Goal: Transaction & Acquisition: Purchase product/service

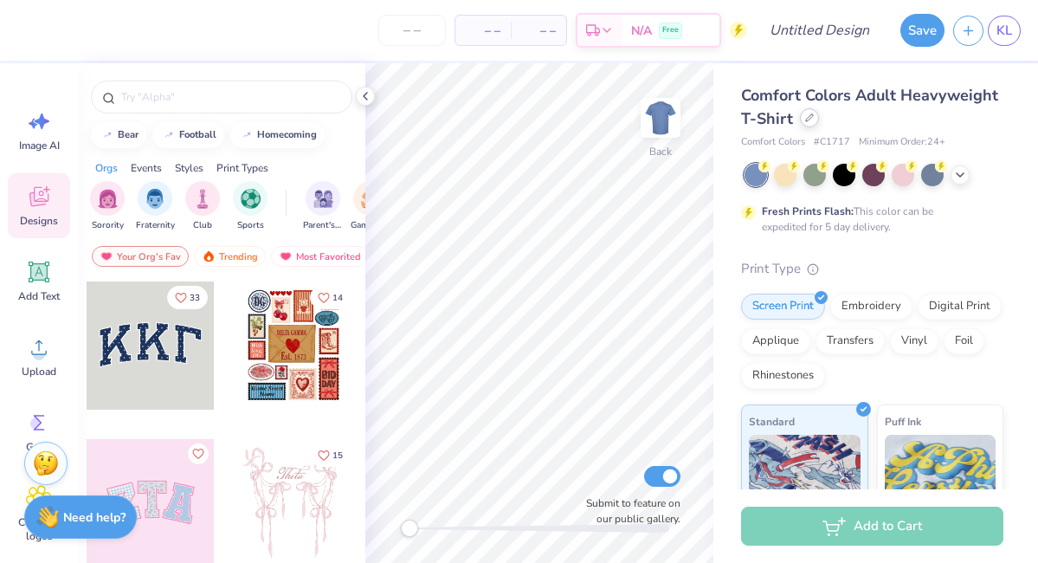
click at [809, 122] on div at bounding box center [809, 117] width 19 height 19
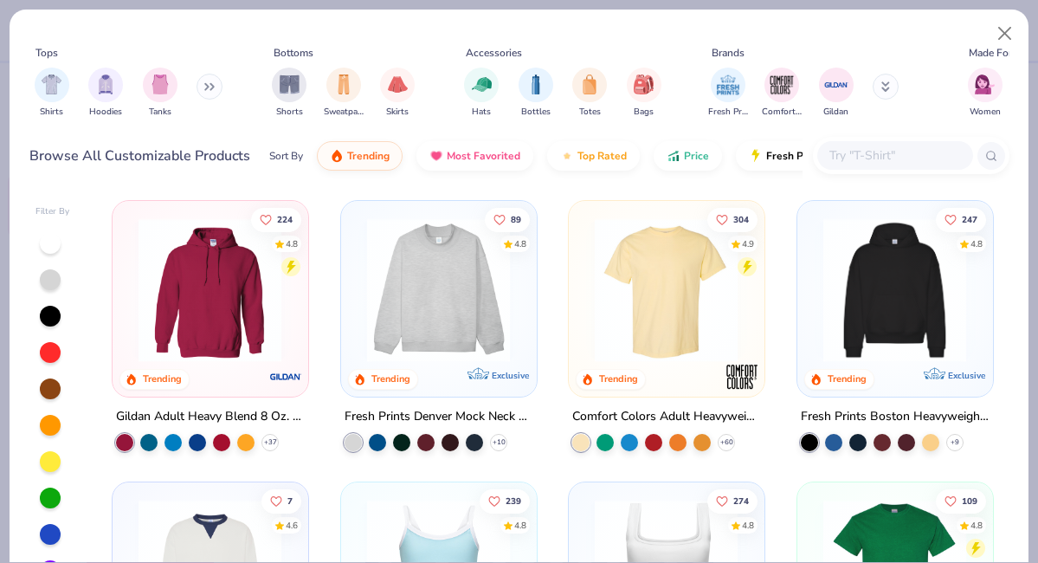
click at [846, 161] on input "text" at bounding box center [894, 155] width 133 height 20
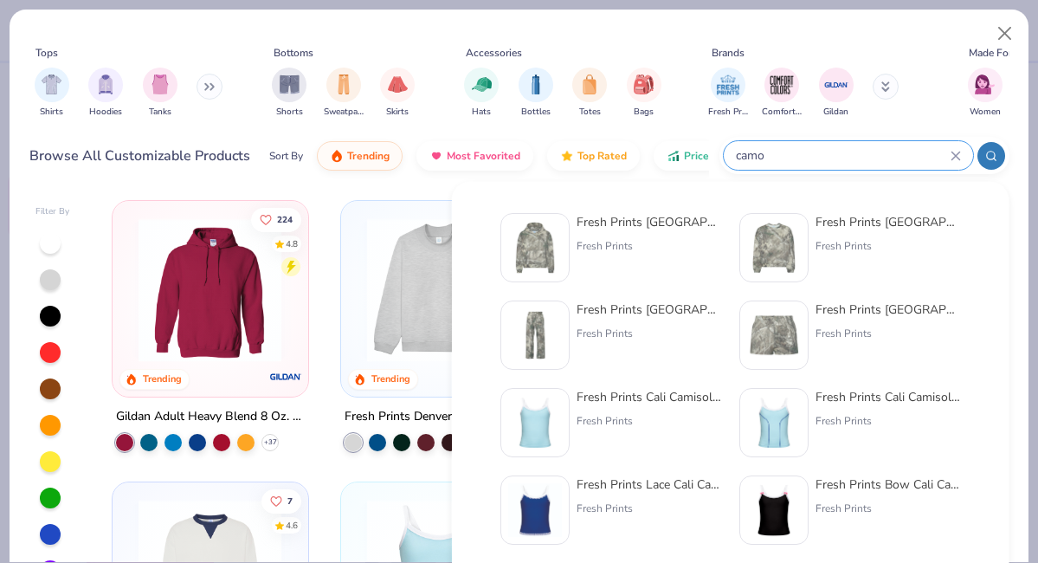
type input "camo"
click at [841, 219] on div "Fresh Prints Chicago Camo Heavyweight Crewneck" at bounding box center [888, 222] width 145 height 18
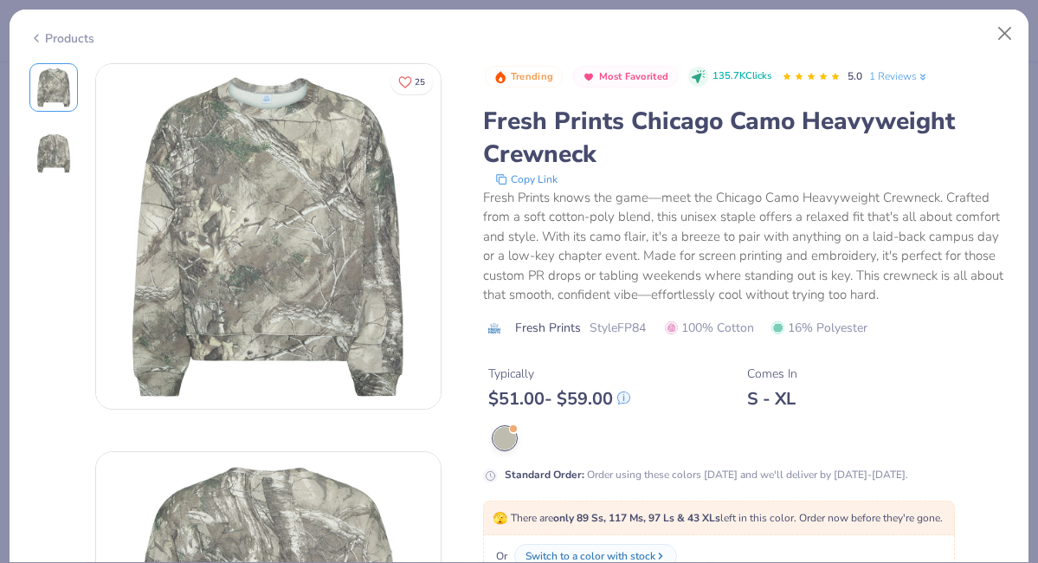
scroll to position [126, 0]
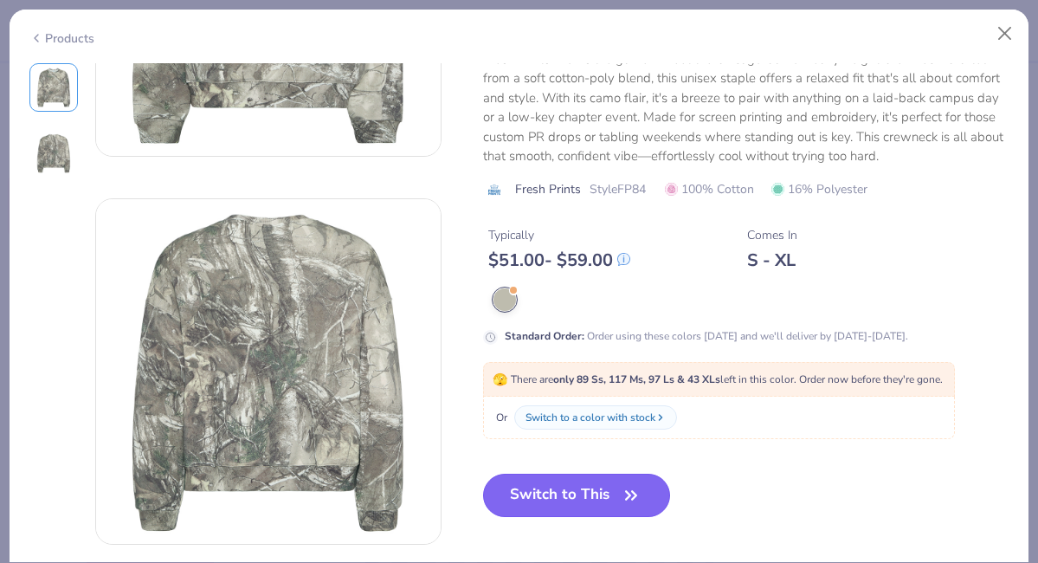
click at [616, 500] on button "Switch to This" at bounding box center [577, 495] width 188 height 43
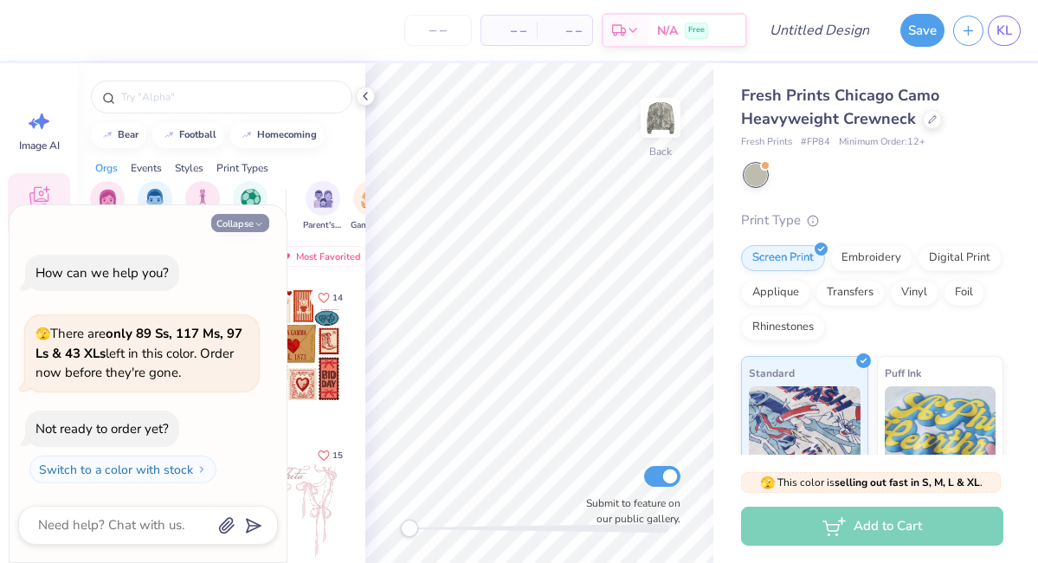
click at [245, 227] on button "Collapse" at bounding box center [240, 223] width 58 height 18
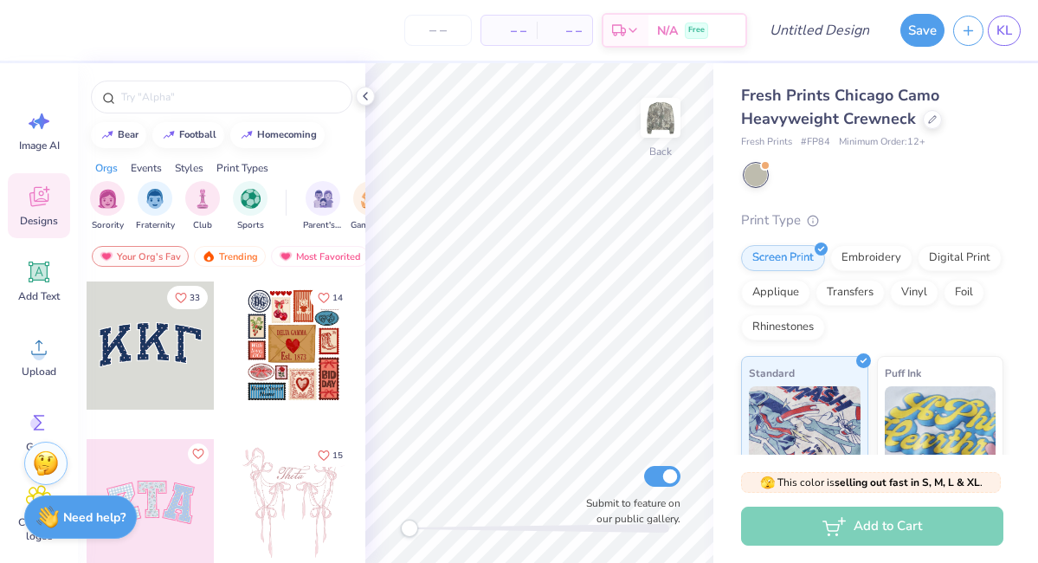
type textarea "x"
click at [365, 97] on polyline at bounding box center [365, 96] width 3 height 7
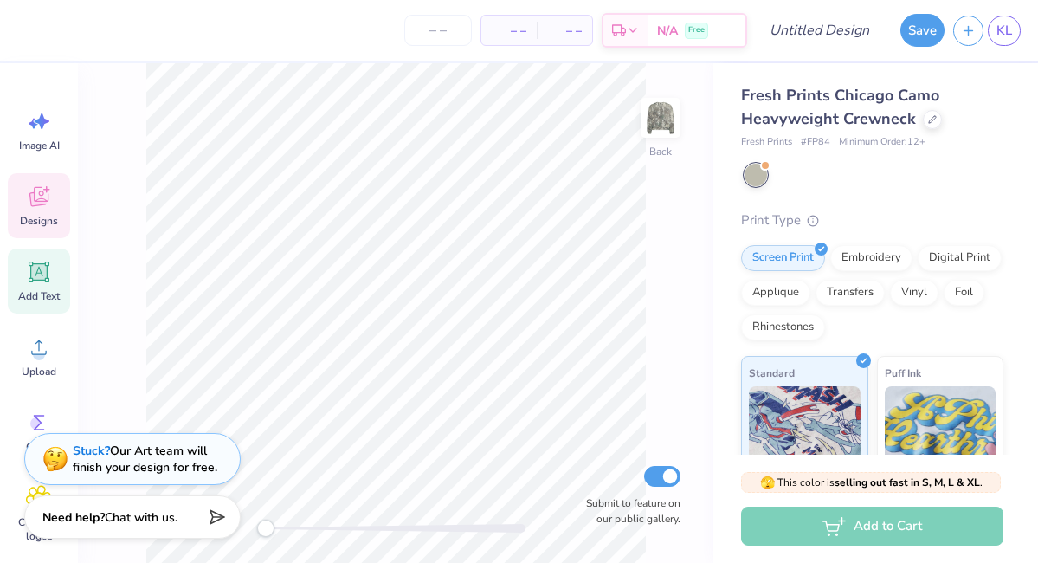
click at [38, 294] on span "Add Text" at bounding box center [39, 296] width 42 height 14
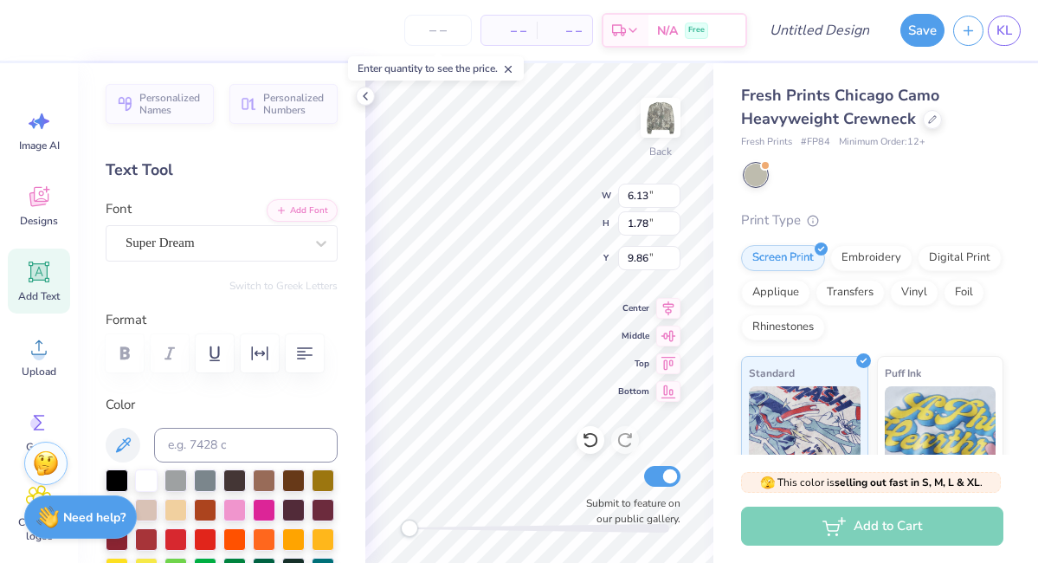
type textarea "T"
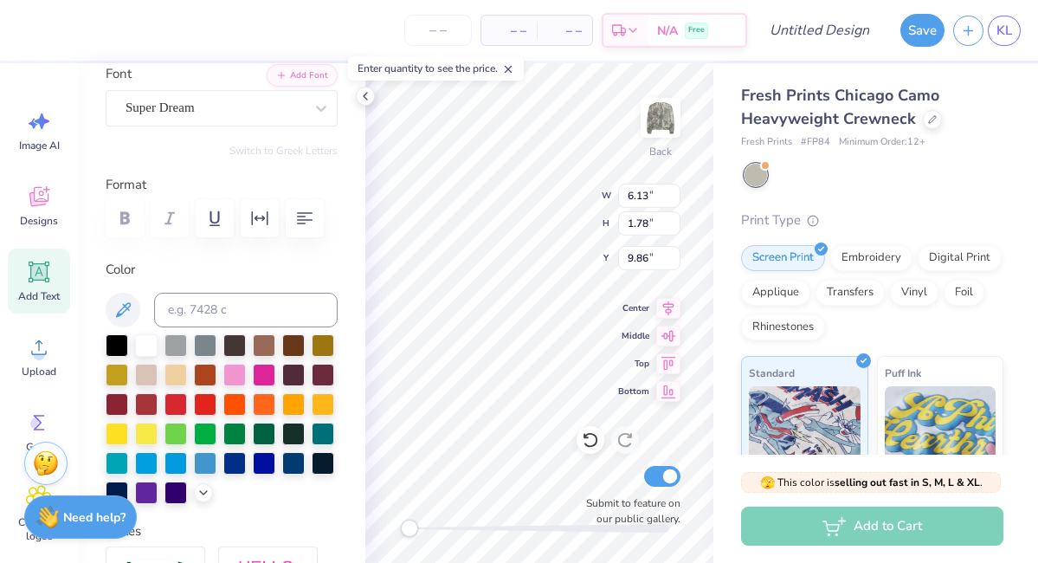
scroll to position [82, 0]
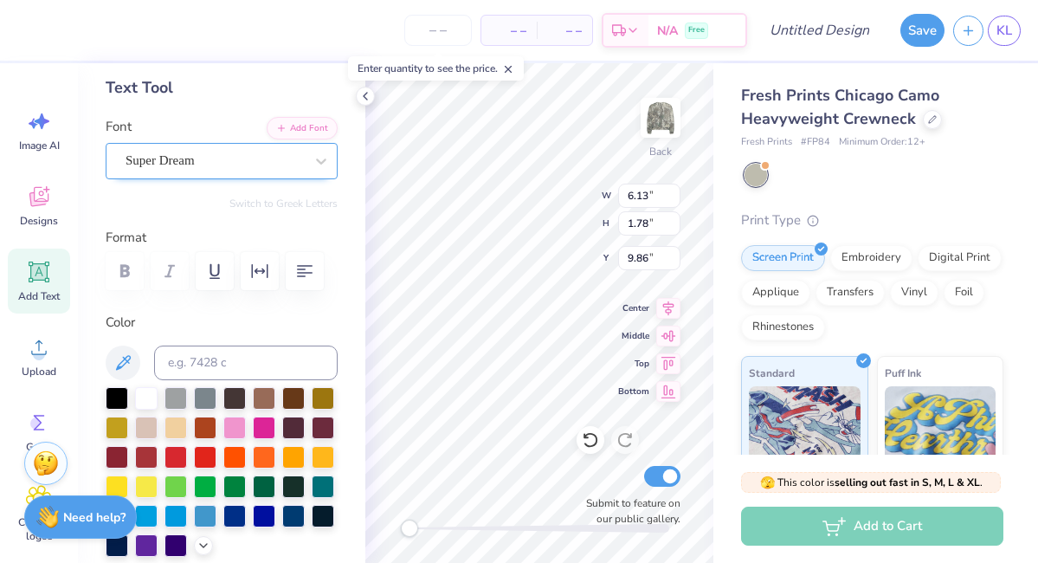
click at [210, 159] on div "Super Dream" at bounding box center [215, 160] width 182 height 27
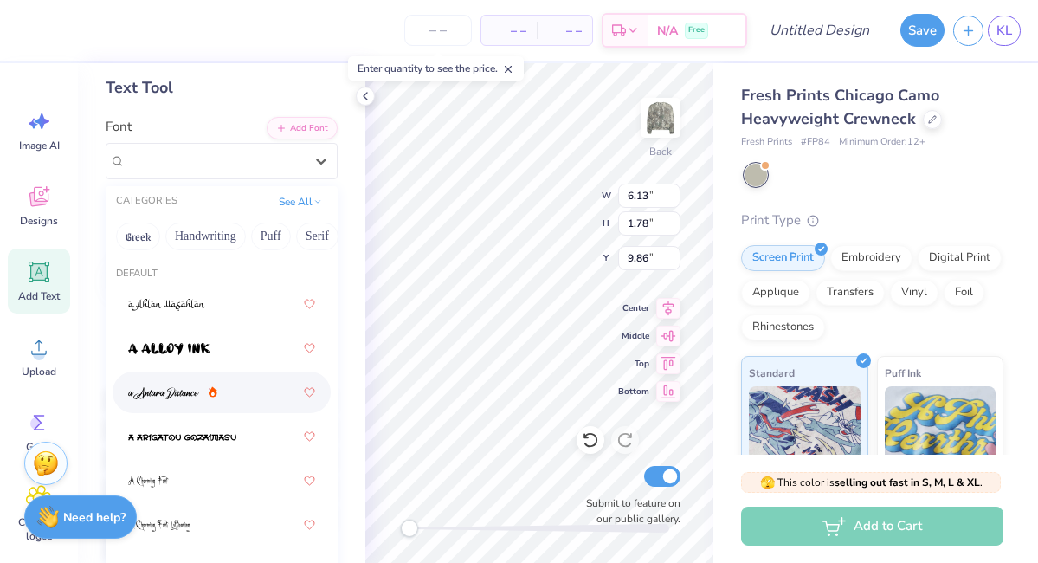
click at [182, 387] on img at bounding box center [163, 393] width 71 height 12
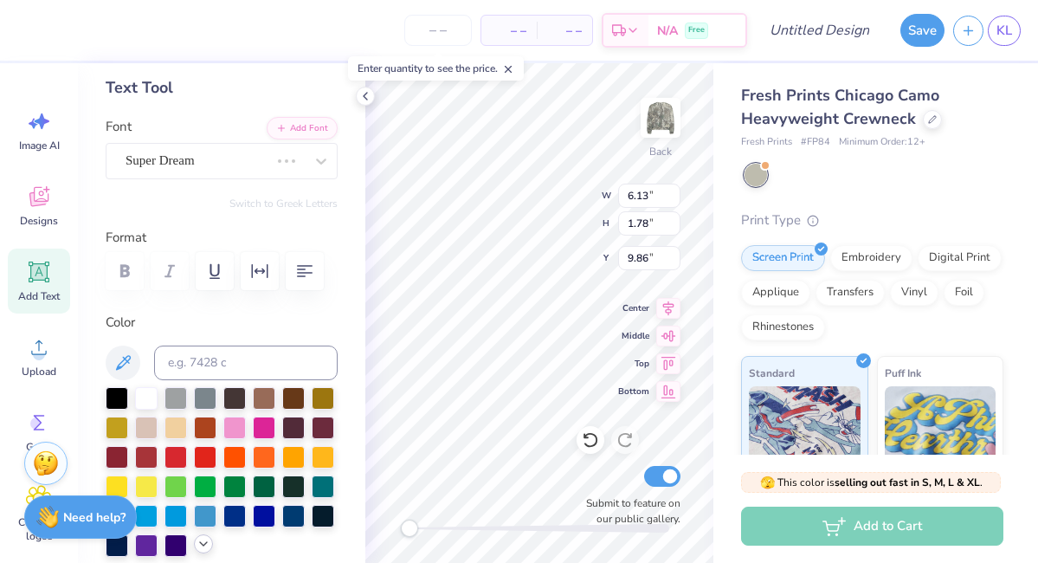
click at [204, 537] on icon at bounding box center [204, 544] width 14 height 14
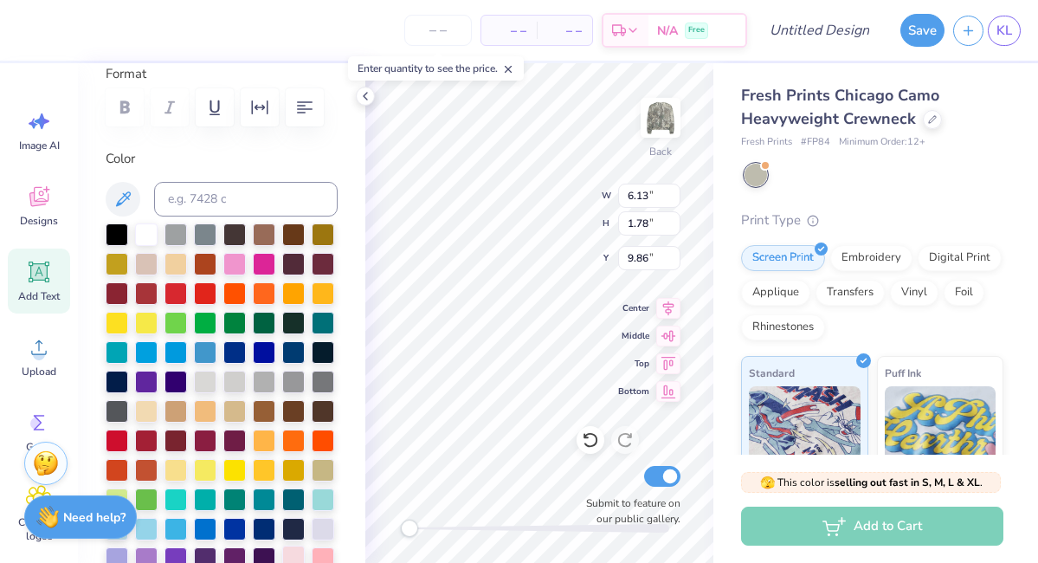
click at [294, 553] on div at bounding box center [293, 557] width 23 height 23
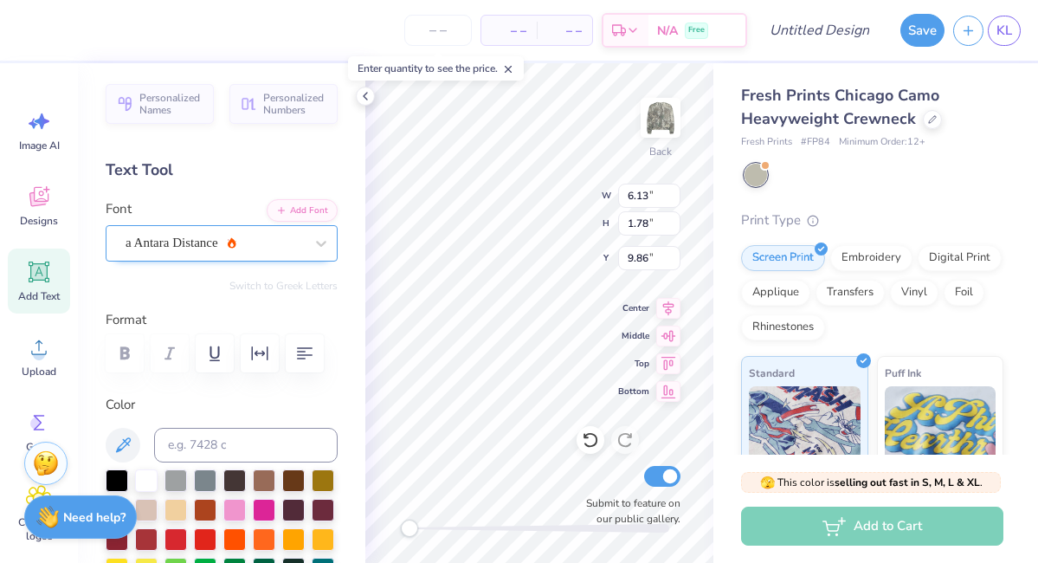
click at [210, 242] on div "a Antara Distance" at bounding box center [215, 242] width 182 height 27
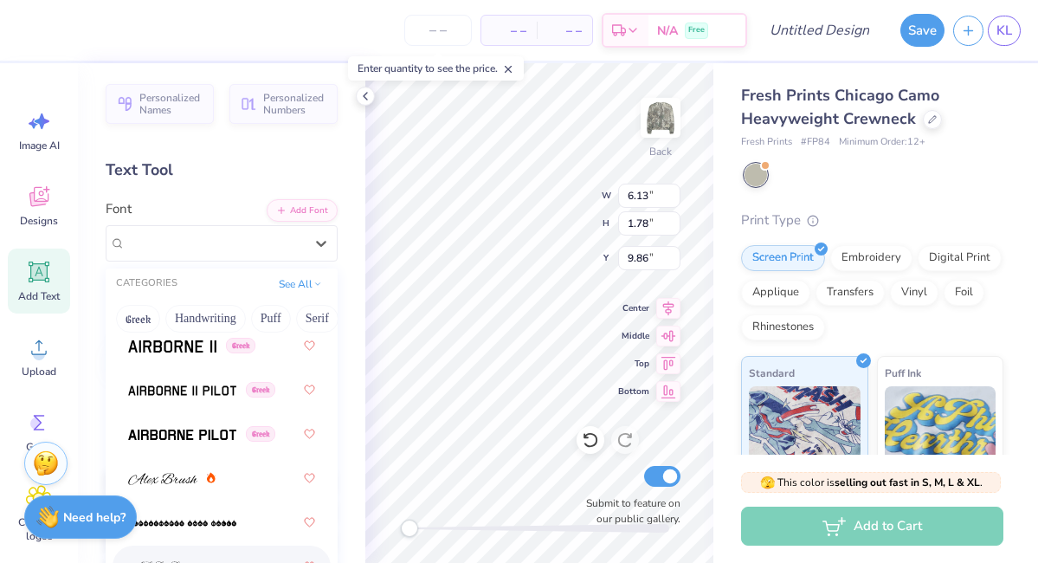
scroll to position [596, 0]
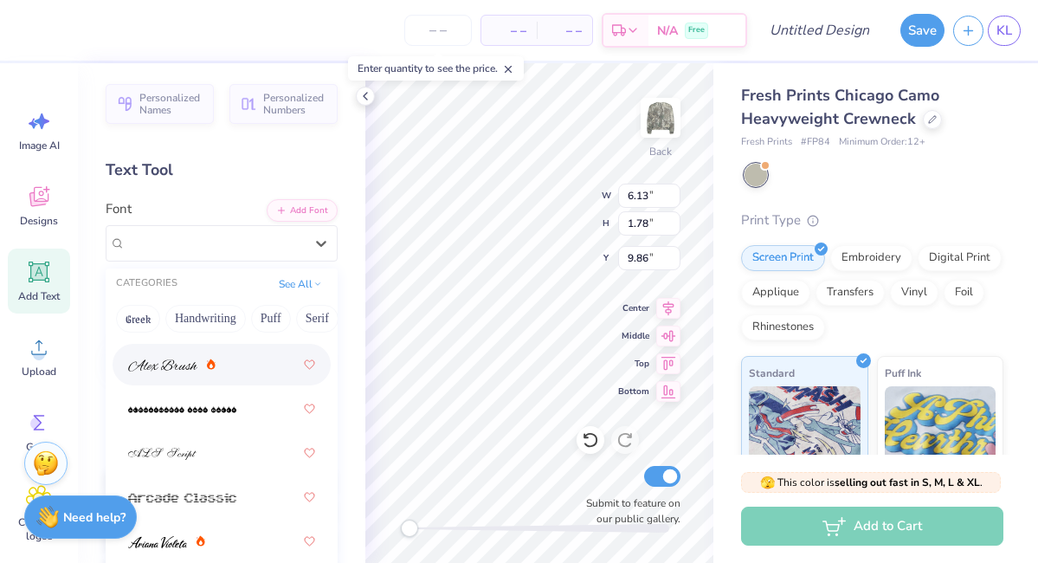
click at [191, 357] on span at bounding box center [162, 365] width 69 height 18
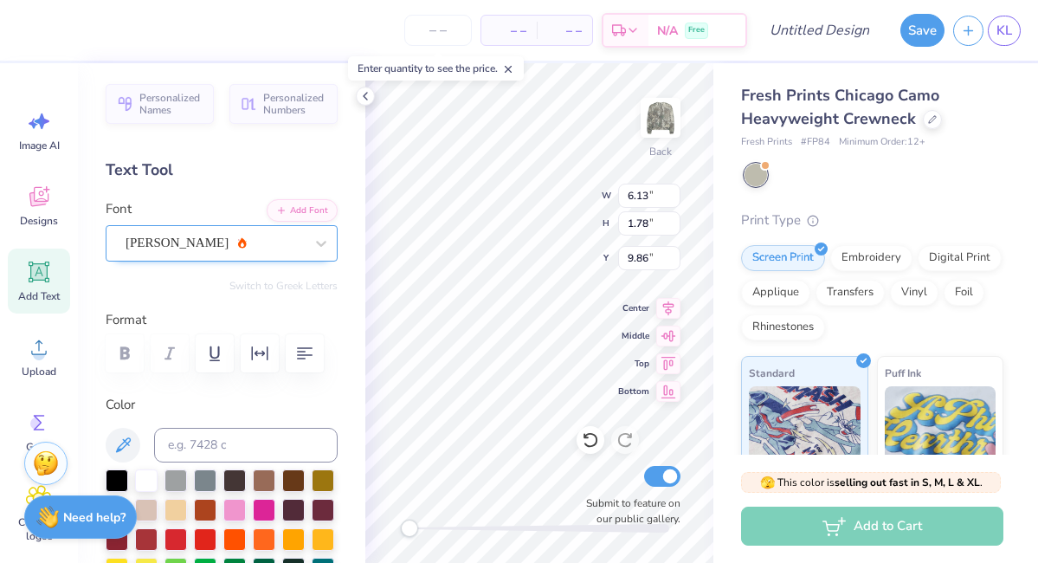
click at [188, 247] on div "Alex Brush" at bounding box center [215, 242] width 182 height 27
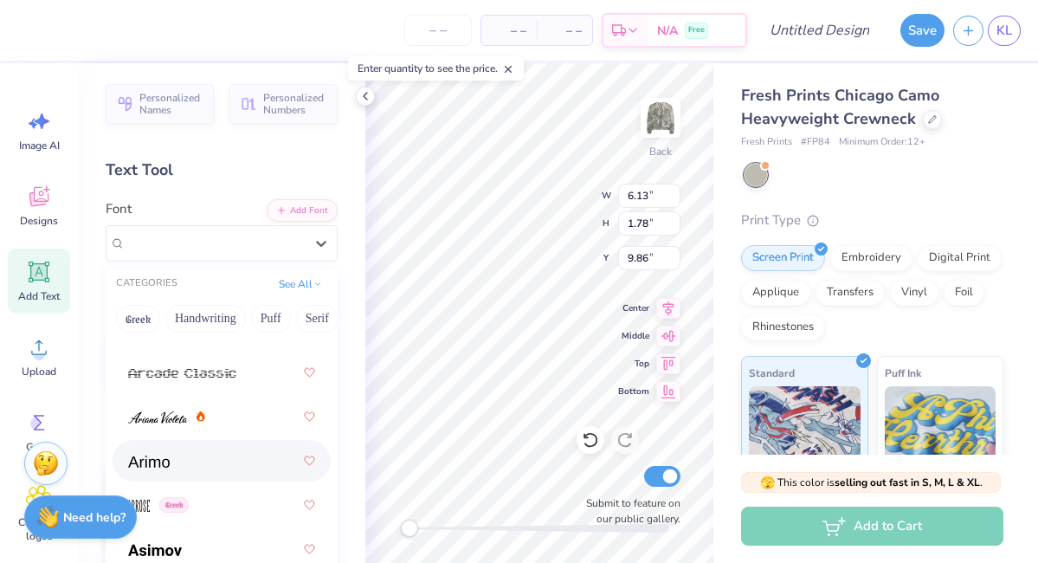
scroll to position [738, 0]
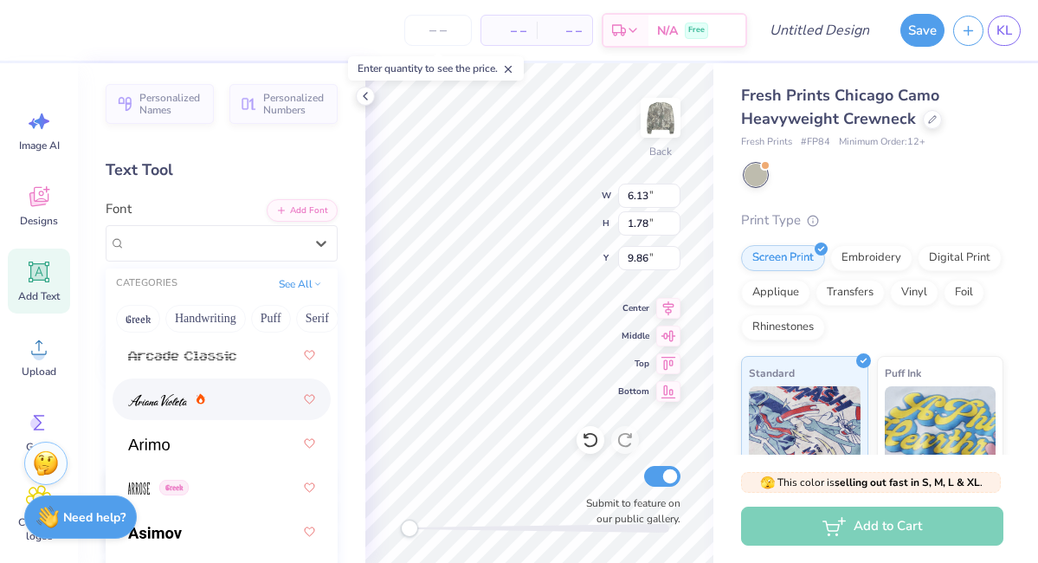
click at [166, 396] on img at bounding box center [157, 400] width 59 height 12
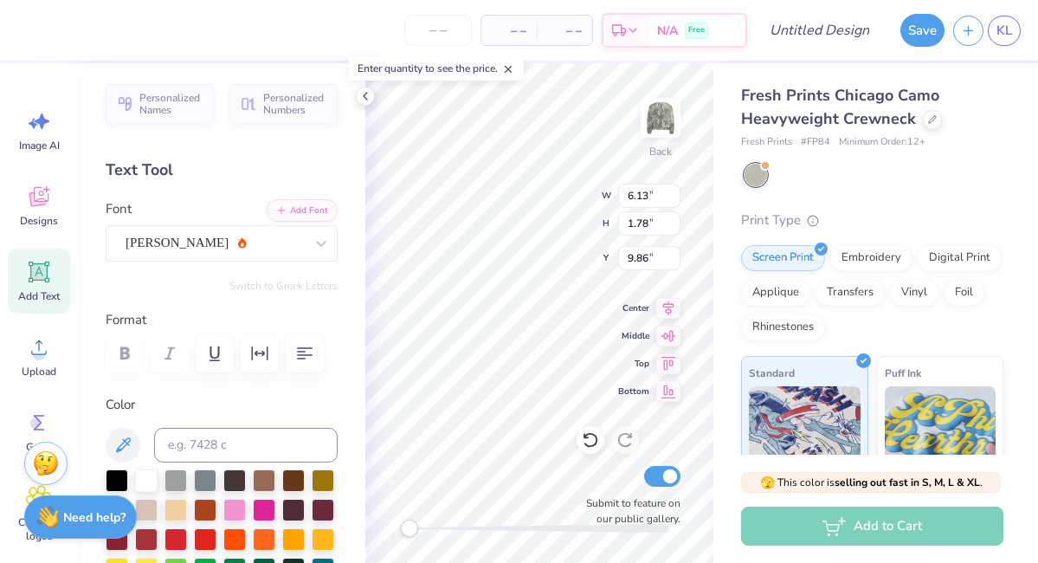
scroll to position [0, 3]
type textarea "a"
click at [716, 97] on div "Fresh Prints Chicago Camo Heavyweight Crewneck Fresh Prints # FP84 Minimum Orde…" at bounding box center [876, 405] width 325 height 684
click at [366, 96] on icon at bounding box center [366, 96] width 14 height 14
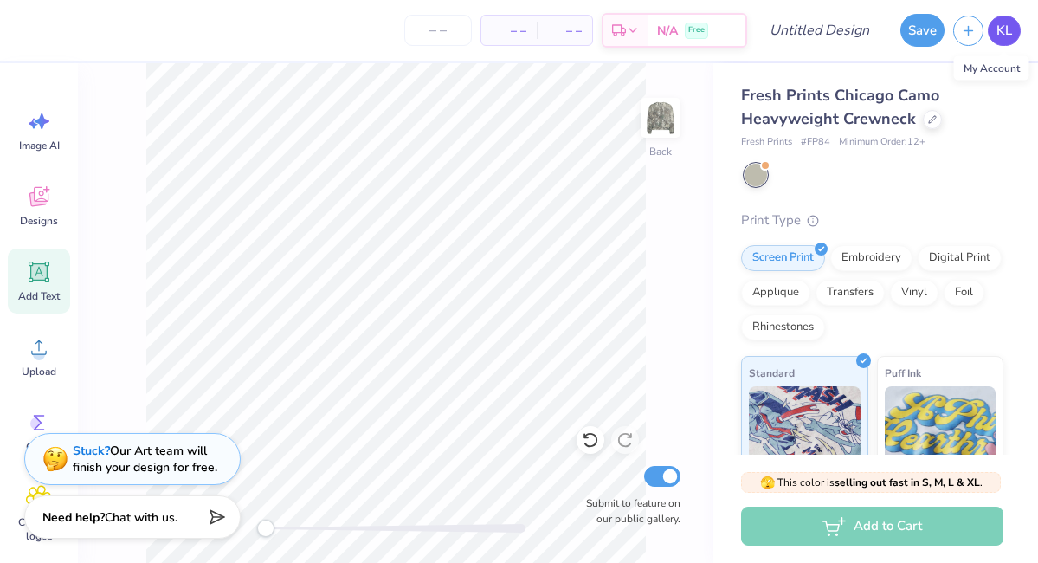
click at [1007, 29] on span "KL" at bounding box center [1005, 31] width 16 height 20
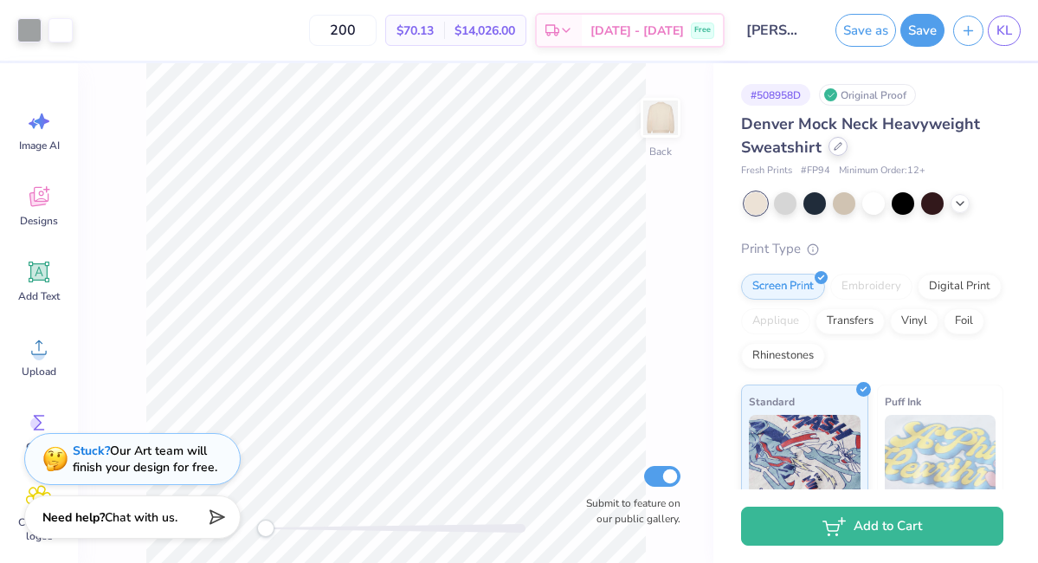
click at [838, 147] on icon at bounding box center [838, 146] width 9 height 9
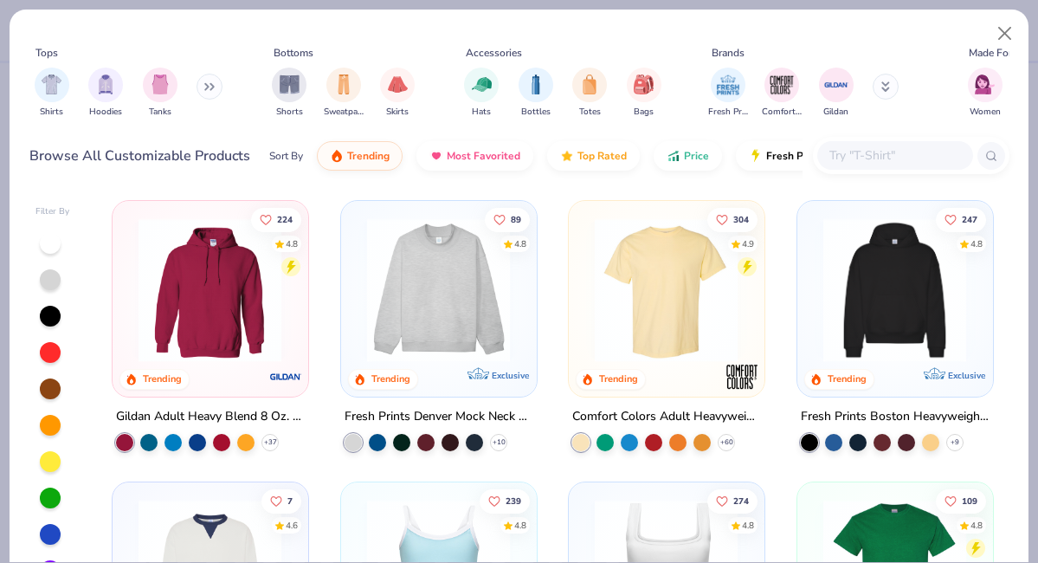
click at [859, 158] on input "text" at bounding box center [894, 155] width 133 height 20
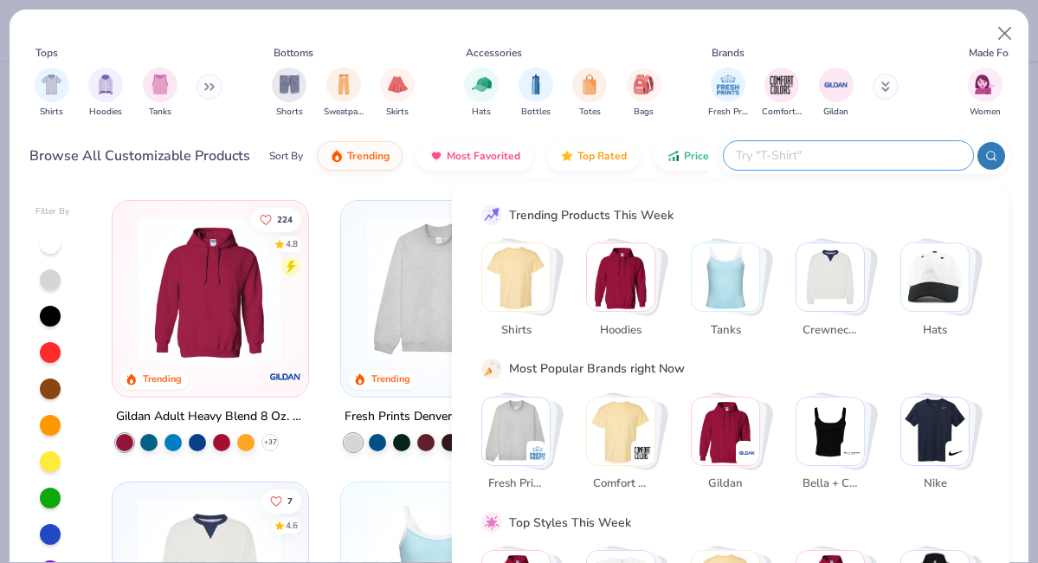
scroll to position [218, 0]
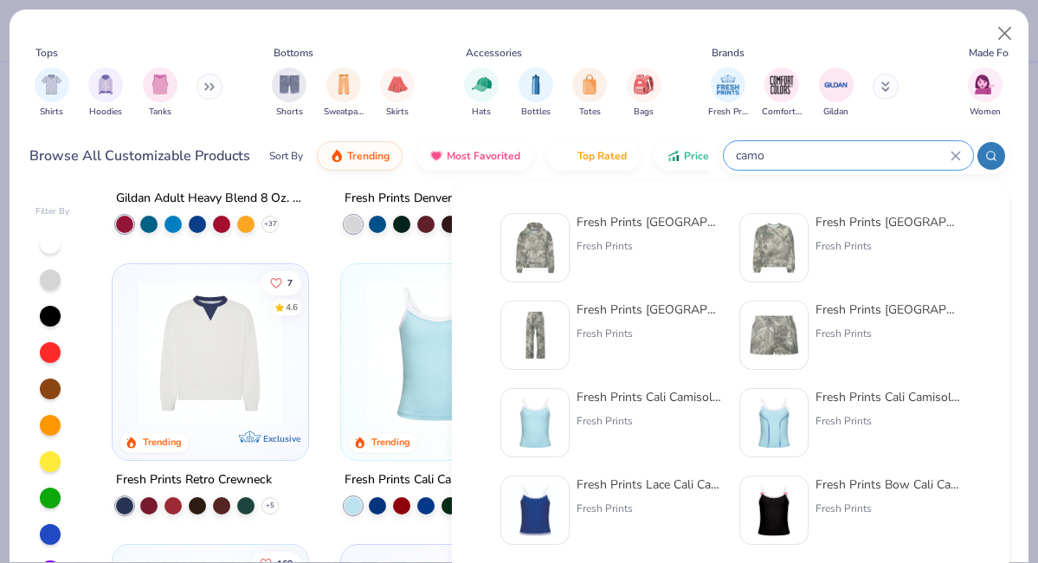
type input "camo"
click at [903, 216] on div "Fresh Prints Chicago Camo Heavyweight Crewneck" at bounding box center [888, 222] width 145 height 18
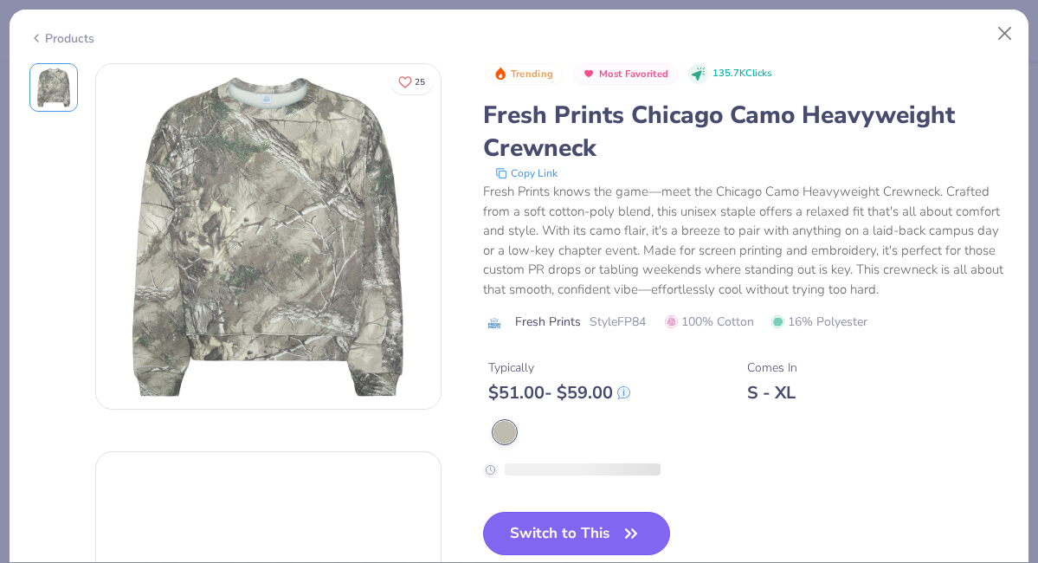
click at [603, 531] on button "Switch to This" at bounding box center [577, 533] width 188 height 43
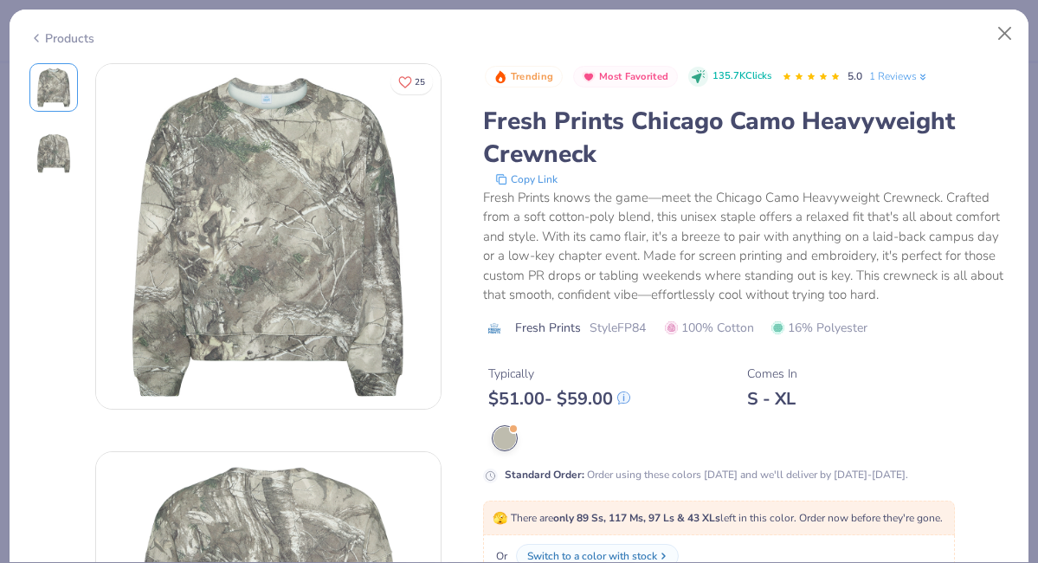
click at [591, 548] on div "Switch to a color with stock" at bounding box center [592, 556] width 130 height 16
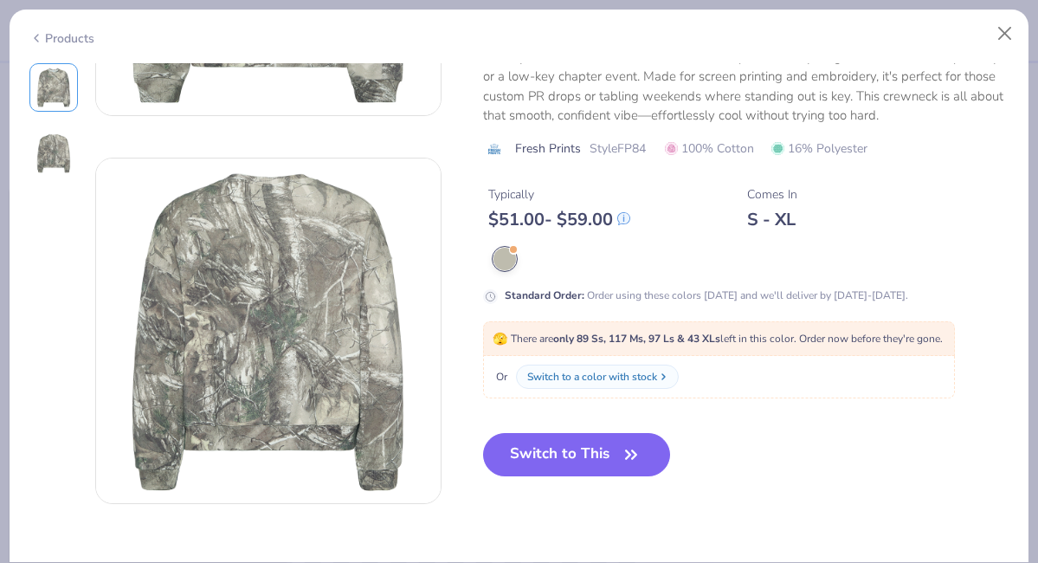
click at [591, 452] on button "Switch to This" at bounding box center [577, 454] width 188 height 43
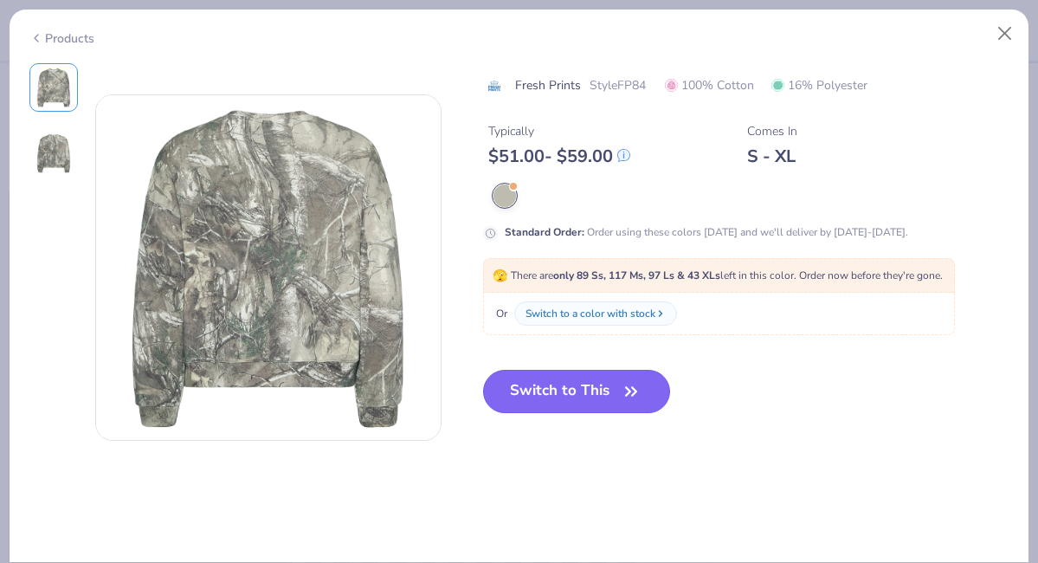
click at [626, 393] on icon "button" at bounding box center [631, 391] width 24 height 24
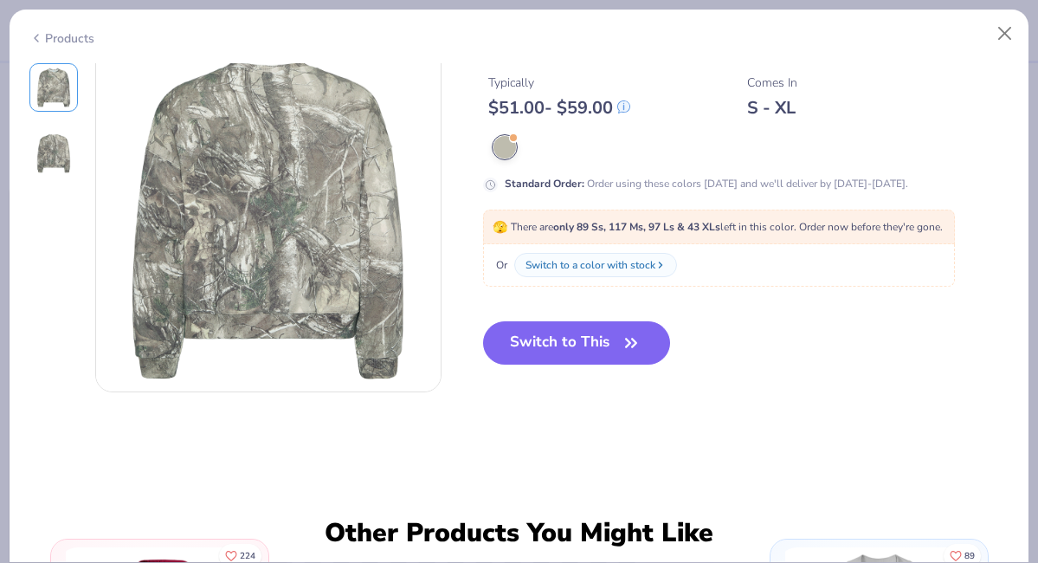
scroll to position [414, 0]
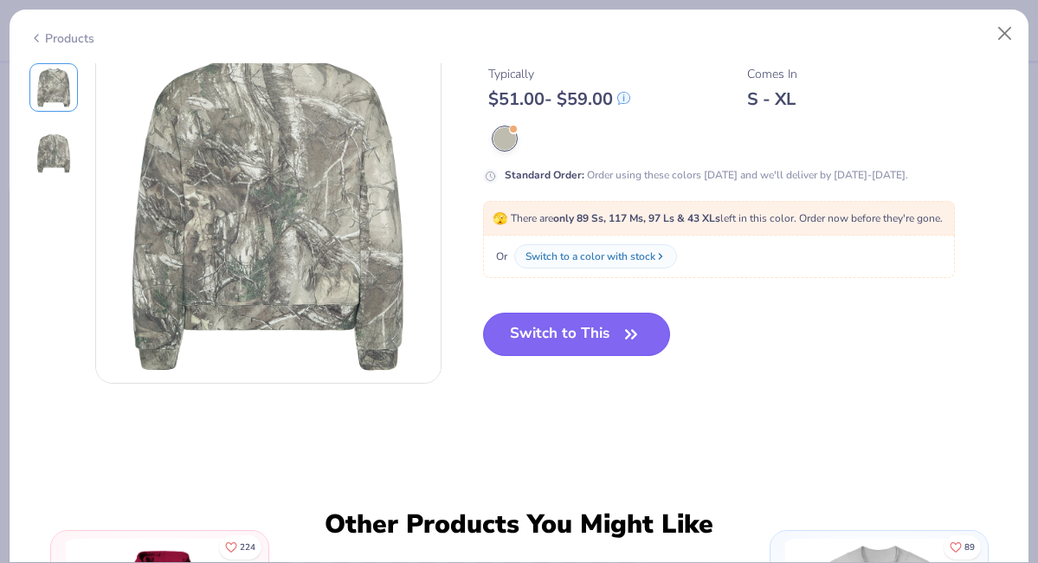
click at [585, 335] on button "Switch to This" at bounding box center [577, 334] width 188 height 43
click at [1009, 39] on button "Close" at bounding box center [1005, 33] width 33 height 33
type textarea "x"
